Goal: Communication & Community: Answer question/provide support

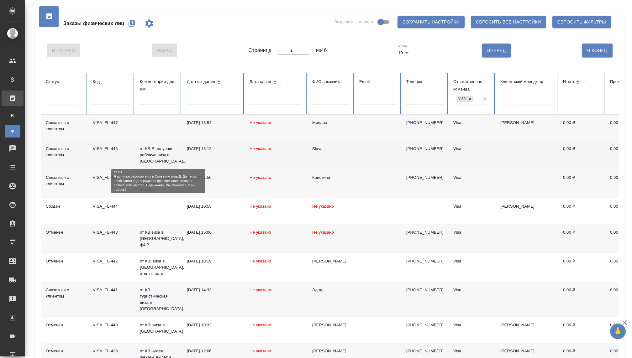
click at [161, 153] on p "от КВ Я получаю рабочую визу в [GEOGRAPHIC_DATA]..." at bounding box center [158, 155] width 37 height 19
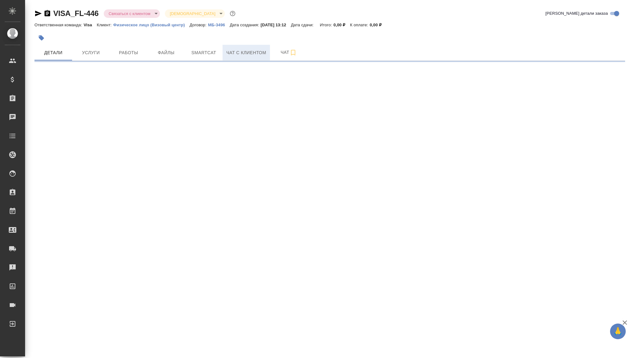
select select "RU"
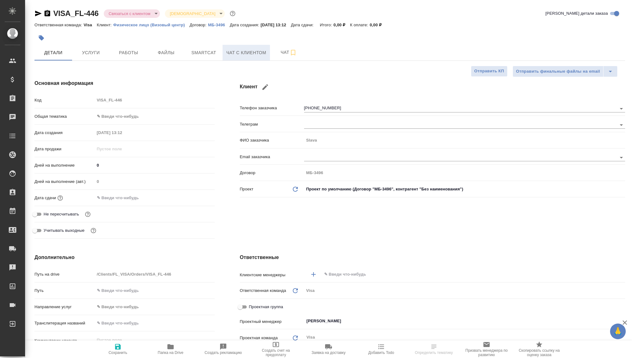
type textarea "x"
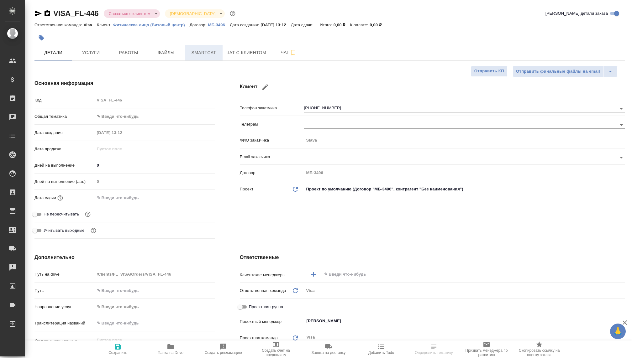
type textarea "x"
click at [244, 50] on span "Чат с клиентом" at bounding box center [246, 53] width 40 height 8
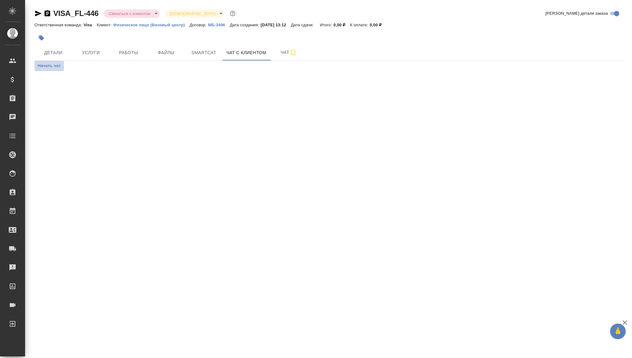
click at [49, 64] on span "Начать чат" at bounding box center [49, 65] width 23 height 7
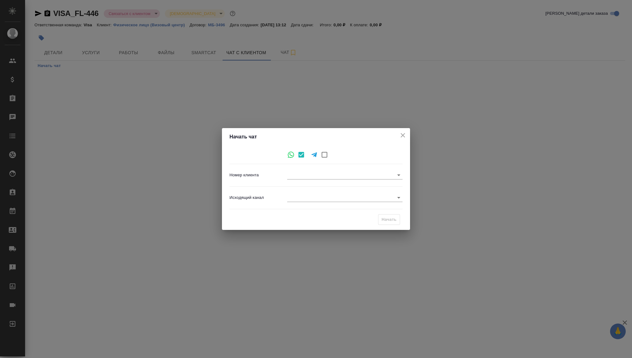
type input "bd136d26eebca687c361864c"
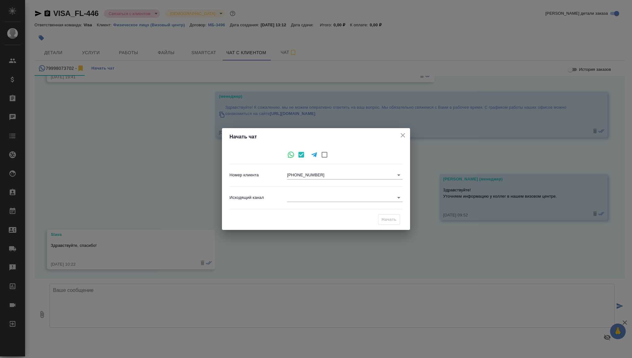
scroll to position [67, 0]
click at [297, 197] on body "🙏 .cls-1 fill:#fff; AWATERA [PERSON_NAME] Спецификации Заказы 11063 Чаты Todo П…" at bounding box center [316, 179] width 632 height 358
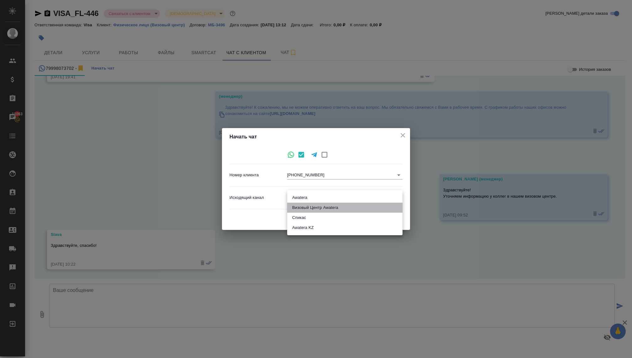
click at [298, 207] on li "Визовый Центр Awatera" at bounding box center [344, 208] width 115 height 10
type input "4"
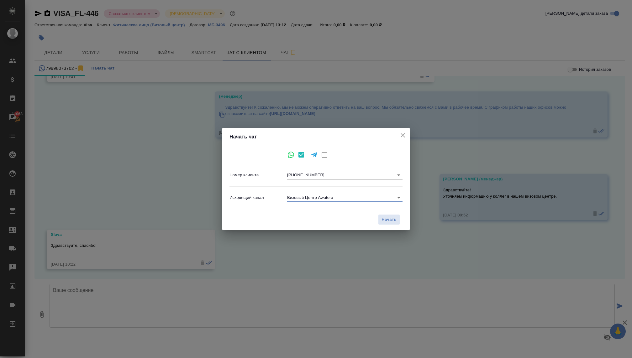
click at [377, 215] on div "Начать" at bounding box center [315, 220] width 173 height 16
click at [383, 218] on span "Начать" at bounding box center [388, 219] width 15 height 7
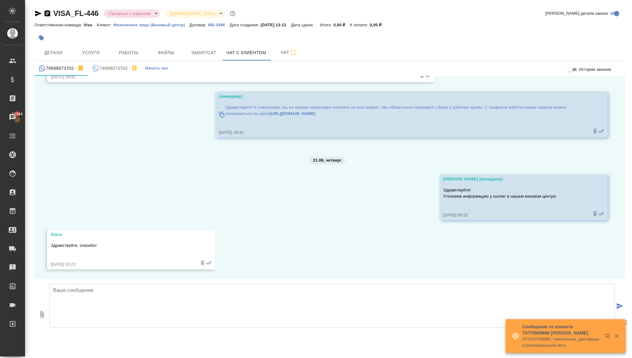
click at [109, 71] on div "79998073702 -" at bounding box center [115, 69] width 46 height 8
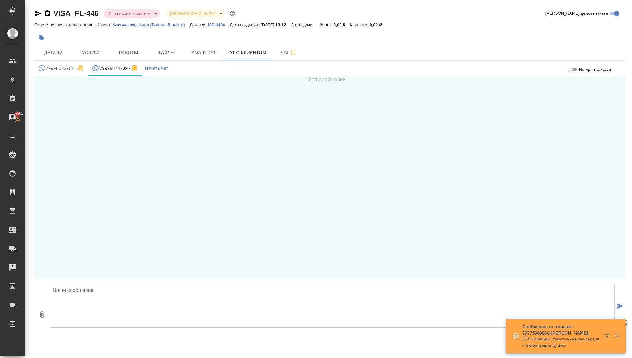
click at [118, 305] on textarea at bounding box center [332, 306] width 565 height 44
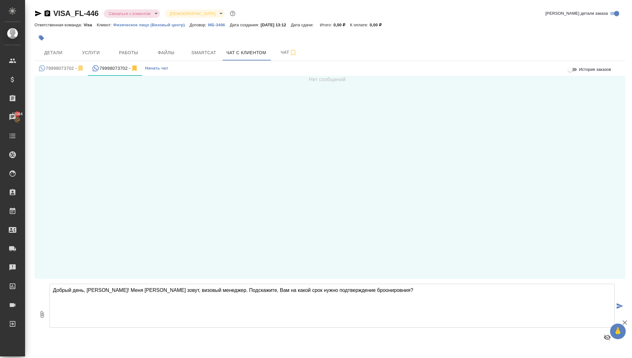
click at [360, 290] on textarea "Добрый день, [PERSON_NAME]! Меня [PERSON_NAME] зовут, визовый менеджер. Подскаж…" at bounding box center [332, 306] width 565 height 44
type textarea "Добрый день, [PERSON_NAME]! Меня [PERSON_NAME] зовут, визовый менеджер. Подскаж…"
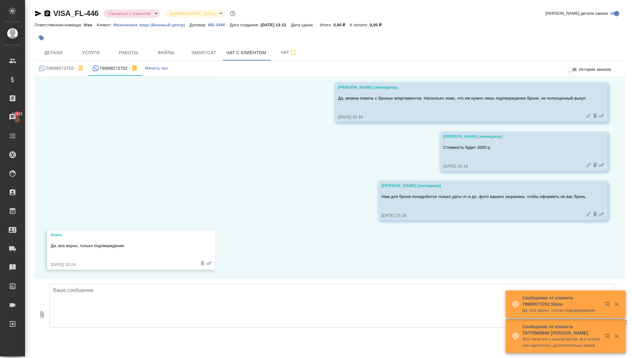
scroll to position [224, 0]
click at [50, 45] on button "Детали" at bounding box center [53, 53] width 38 height 16
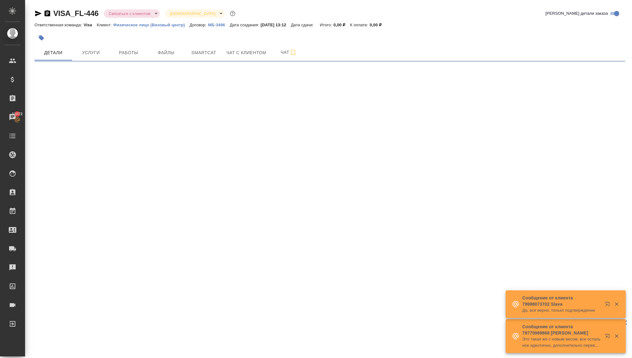
select select "RU"
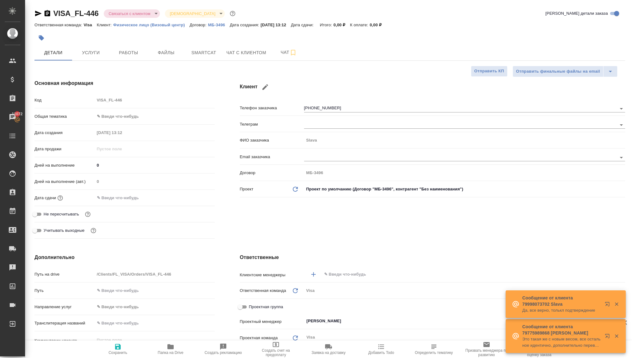
type textarea "x"
click at [111, 111] on div "Общая тематика ✎ Введи что-нибудь" at bounding box center [124, 116] width 180 height 11
click at [111, 115] on body "🙏 .cls-1 fill:#fff; AWATERA Kovaleva Ekaterina Клиенты Спецификации Заказы 1106…" at bounding box center [316, 179] width 632 height 358
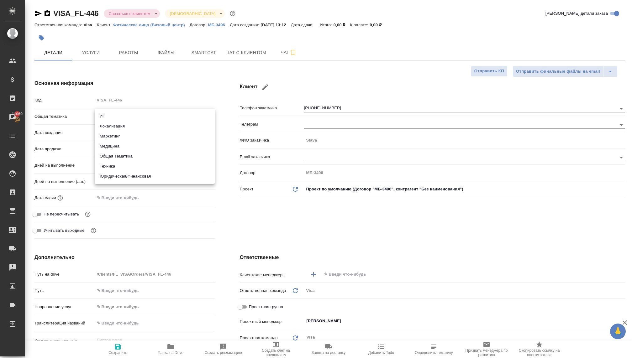
click at [127, 174] on li "Юридическая/Финансовая" at bounding box center [155, 176] width 120 height 10
type input "yr-fn"
type textarea "x"
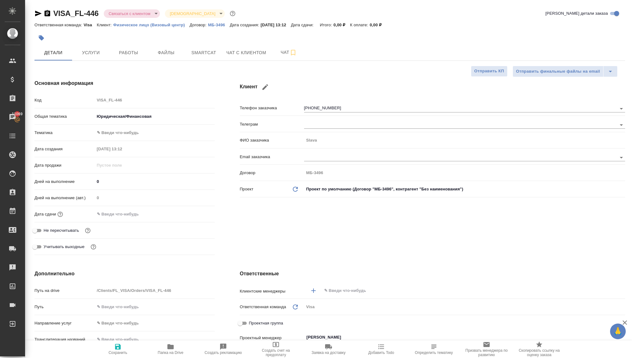
click at [112, 132] on body "🙏 .cls-1 fill:#fff; AWATERA Kovaleva Ekaterina Клиенты Спецификации Заказы 1106…" at bounding box center [316, 179] width 632 height 358
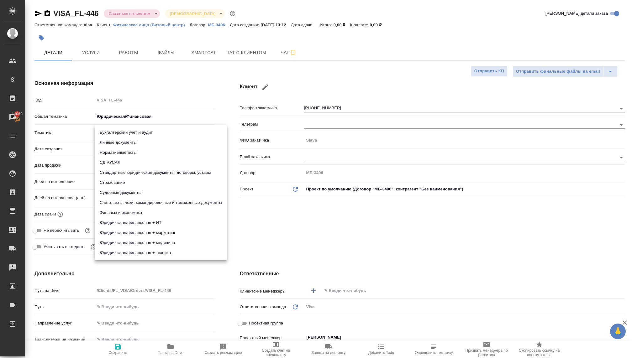
click at [112, 144] on li "Личные документы" at bounding box center [161, 143] width 132 height 10
type textarea "x"
type input "5a8b8b956a9677013d343cfe"
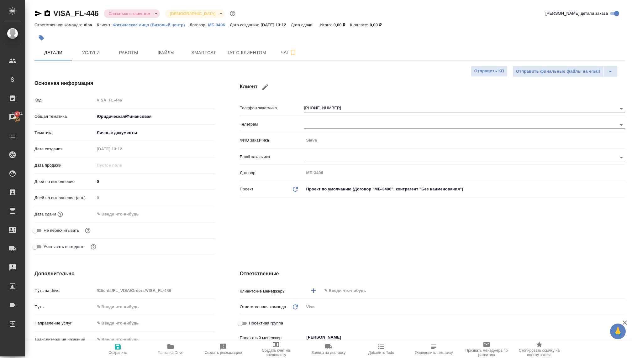
type textarea "x"
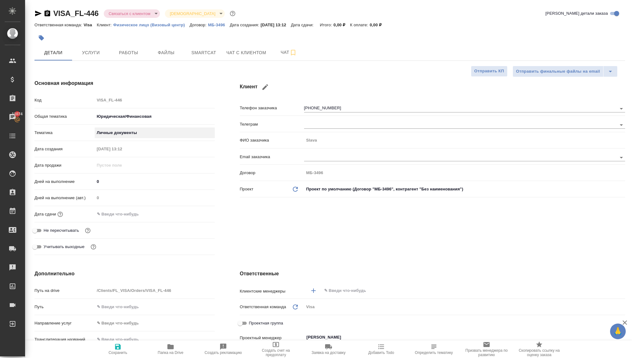
type textarea "x"
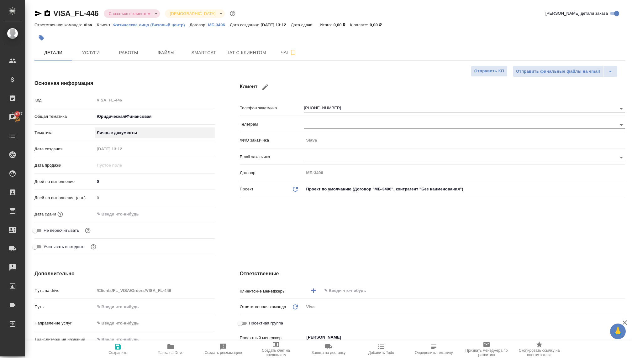
type textarea "x"
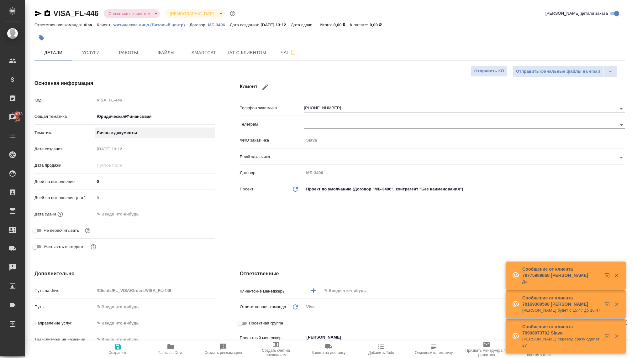
type textarea "x"
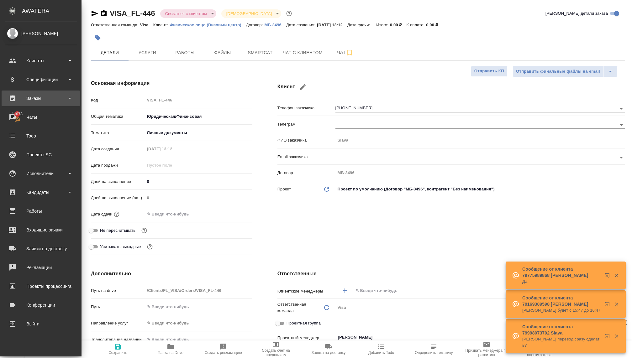
click at [42, 98] on div "Заказы" at bounding box center [41, 98] width 72 height 9
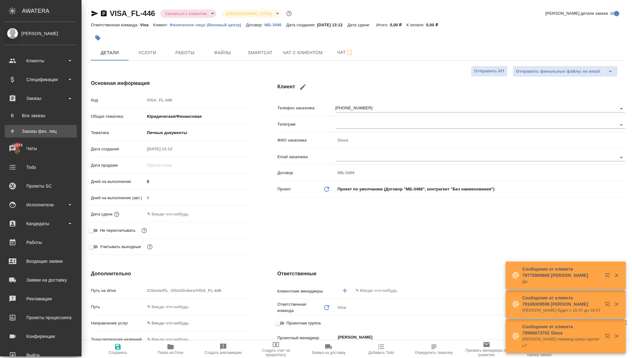
type textarea "x"
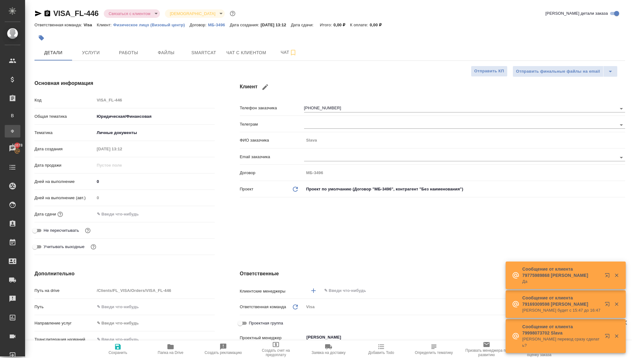
click at [20, 136] on link "Ф Заказы физ. лиц" at bounding box center [13, 131] width 16 height 13
type textarea "x"
